Goal: Information Seeking & Learning: Understand process/instructions

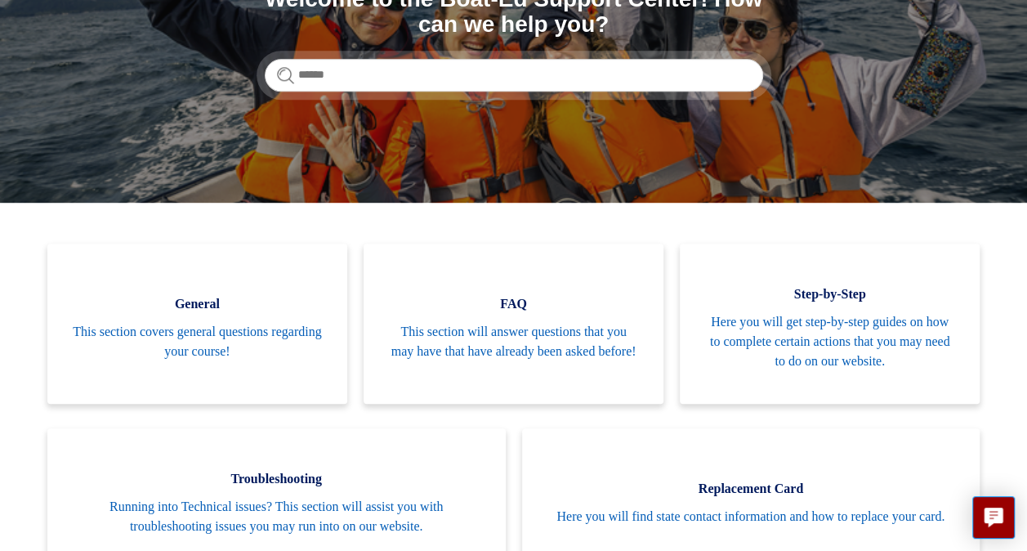
scroll to position [245, 0]
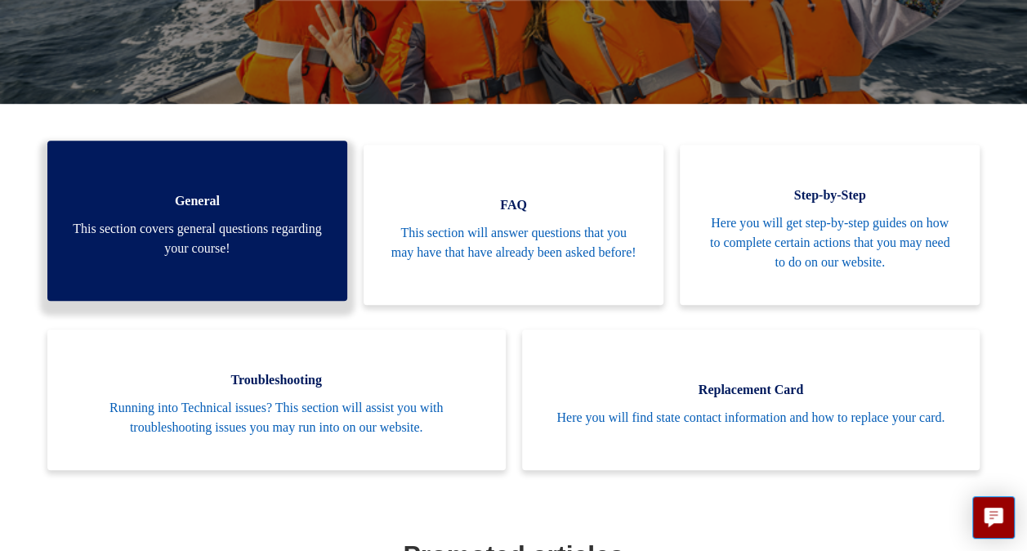
click at [198, 253] on span "This section covers general questions regarding your course!" at bounding box center [197, 238] width 251 height 39
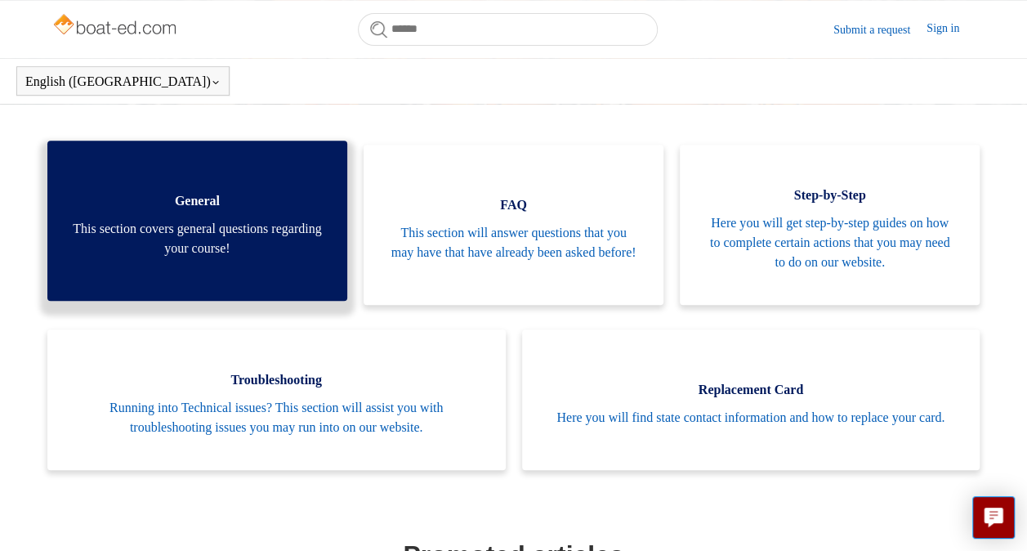
scroll to position [327, 0]
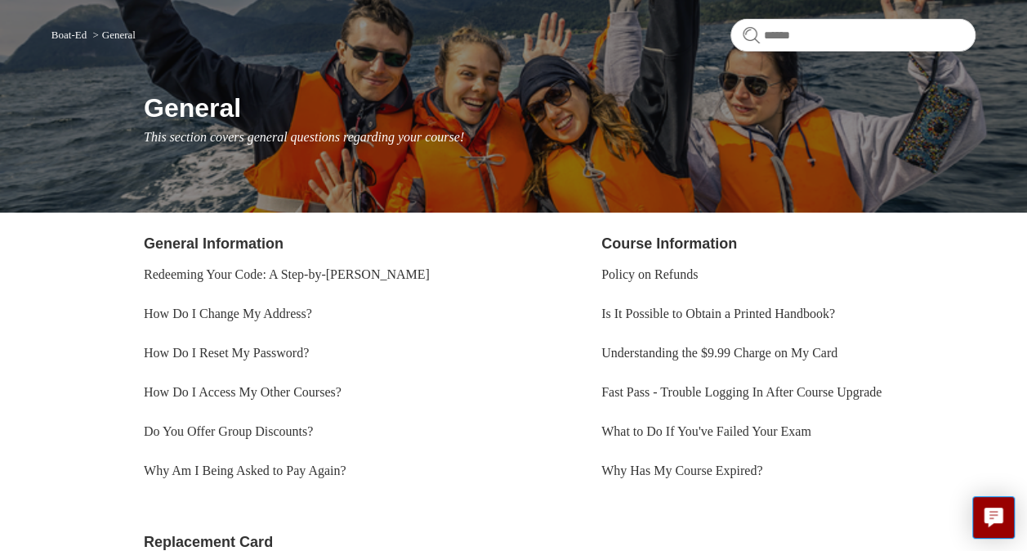
scroll to position [163, 0]
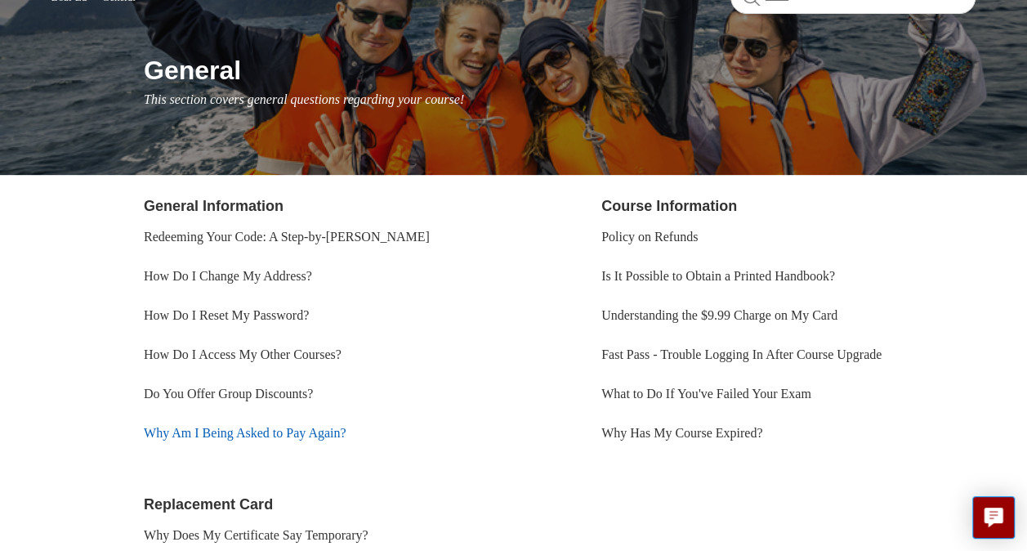
click at [293, 433] on link "Why Am I Being Asked to Pay Again?" at bounding box center [245, 433] width 203 height 14
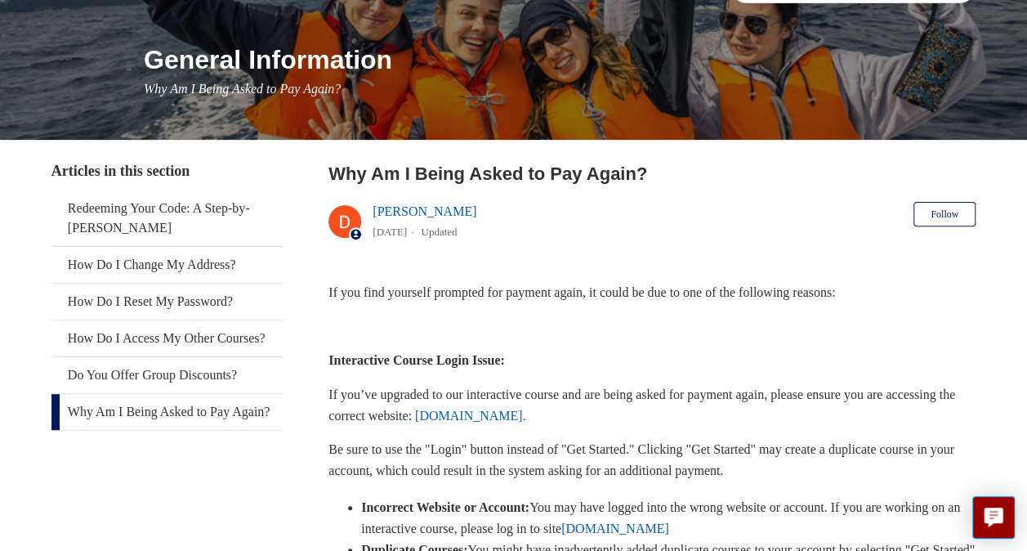
scroll to position [245, 0]
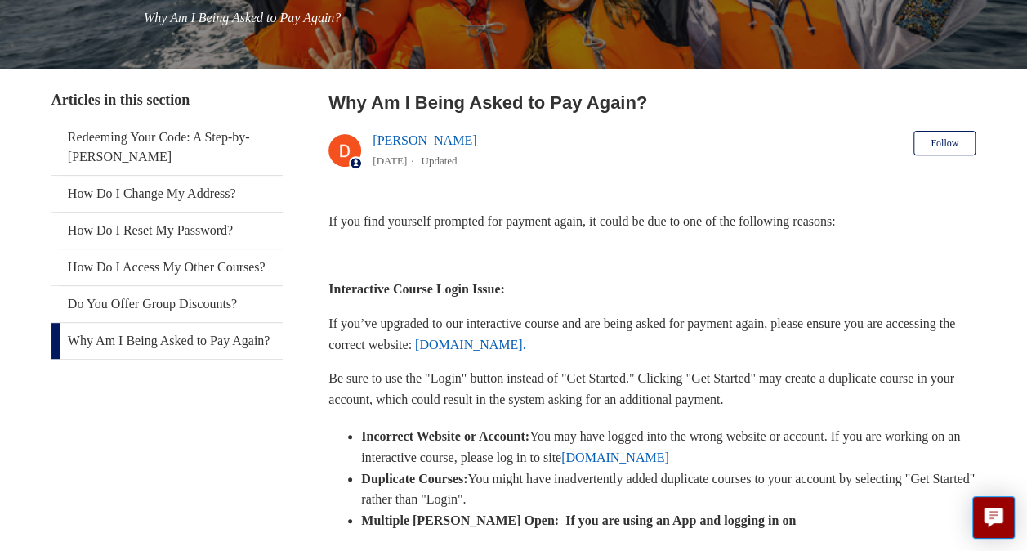
click at [669, 454] on link "[DOMAIN_NAME]" at bounding box center [615, 457] width 108 height 14
